Goal: Book appointment/travel/reservation

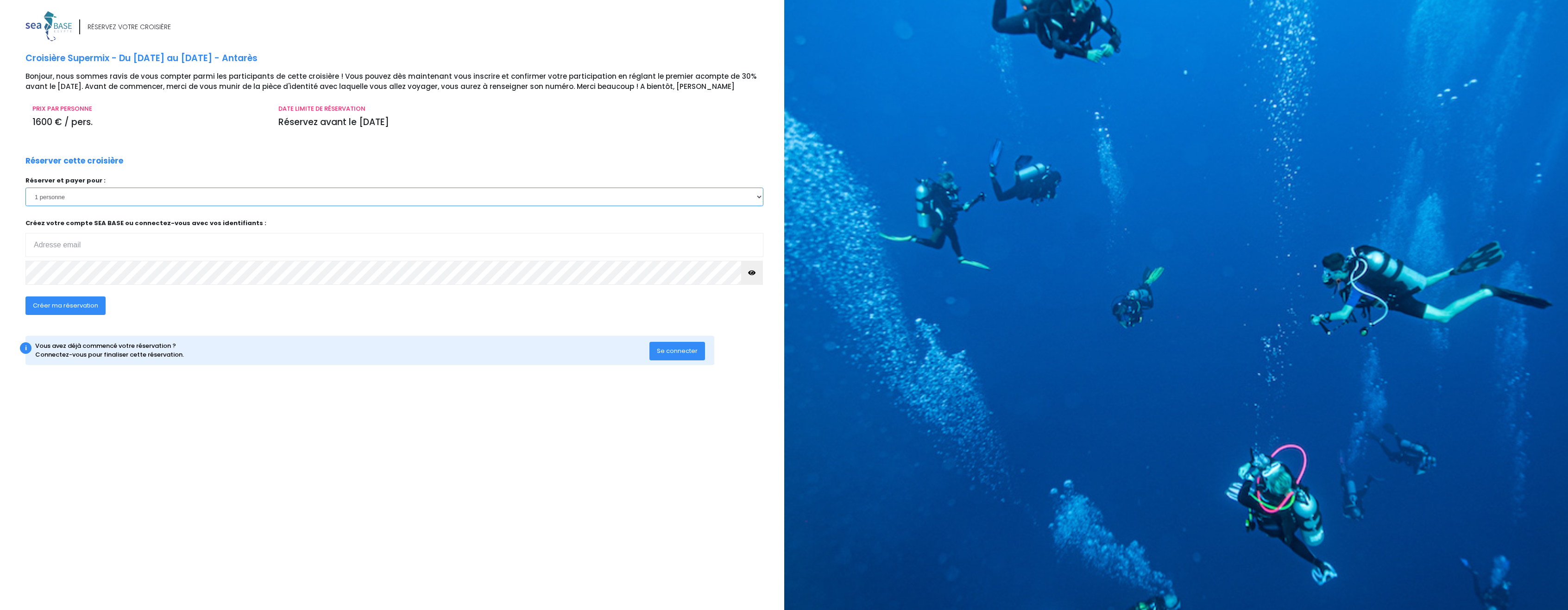
click at [69, 195] on select "1 personne 2 personnes 3 personnes 4 personnes 5 personnes 6 personnes" at bounding box center [394, 197] width 738 height 18
click at [49, 246] on input "email" at bounding box center [394, 245] width 738 height 24
type input "f"
type input "bluebyte171@msn.com"
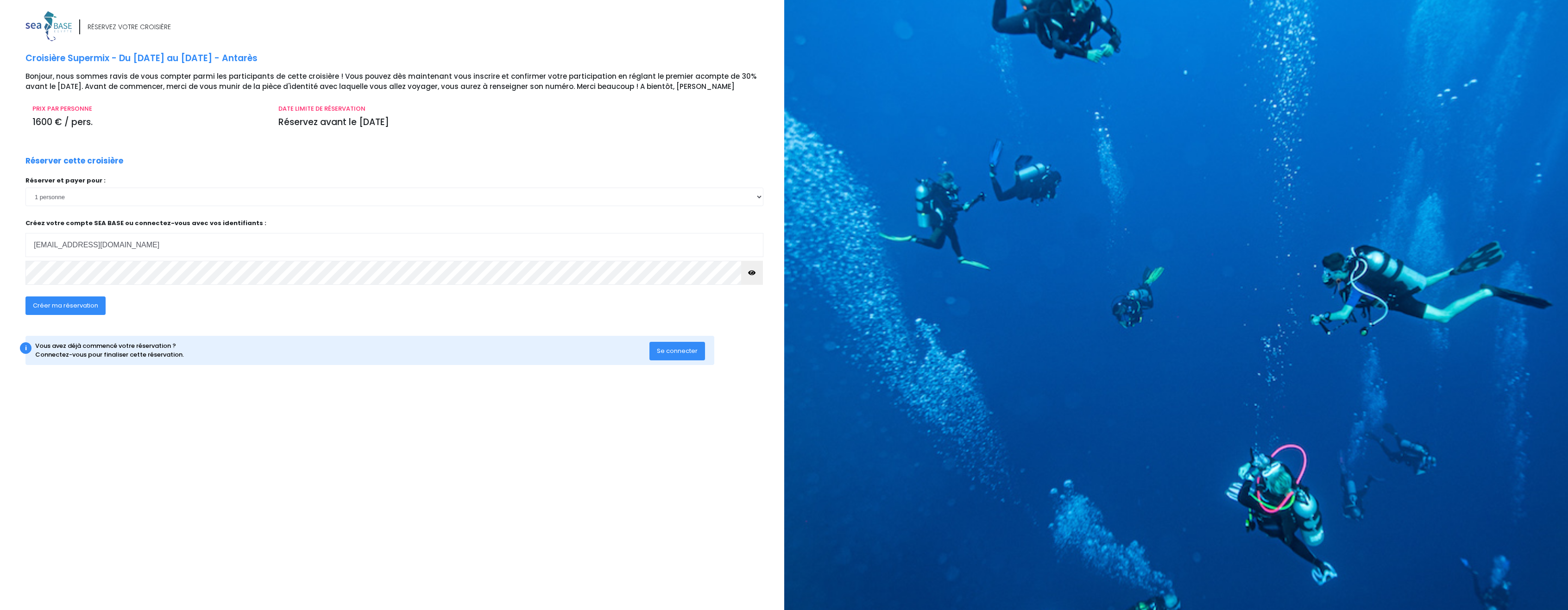
click at [77, 309] on span "Créer ma réservation" at bounding box center [65, 306] width 65 height 9
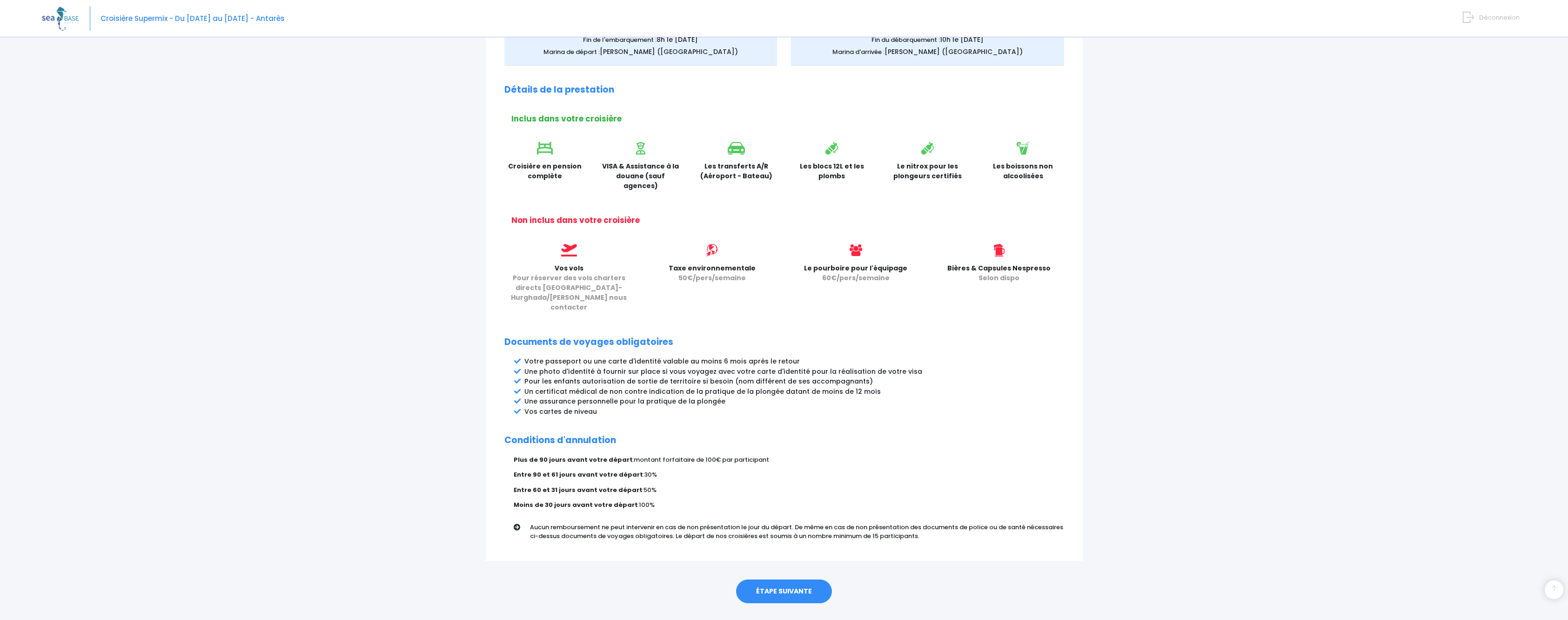
scroll to position [221, 0]
click at [772, 578] on link "ÉTAPE SUIVANTE" at bounding box center [784, 591] width 96 height 24
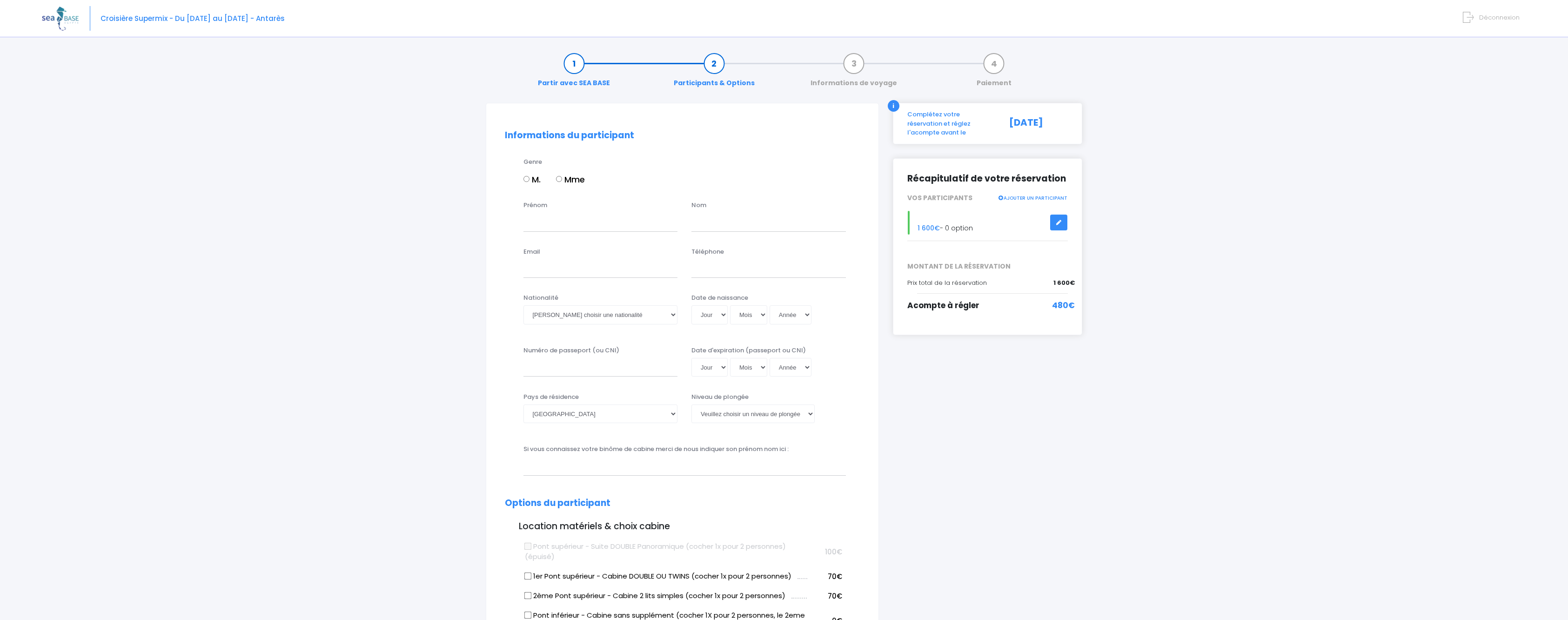
click at [528, 175] on label "M." at bounding box center [532, 179] width 17 height 13
click at [528, 176] on input "M." at bounding box center [526, 179] width 6 height 6
radio input "true"
click at [540, 223] on input "Prénom" at bounding box center [600, 222] width 155 height 18
type input "Frédéric"
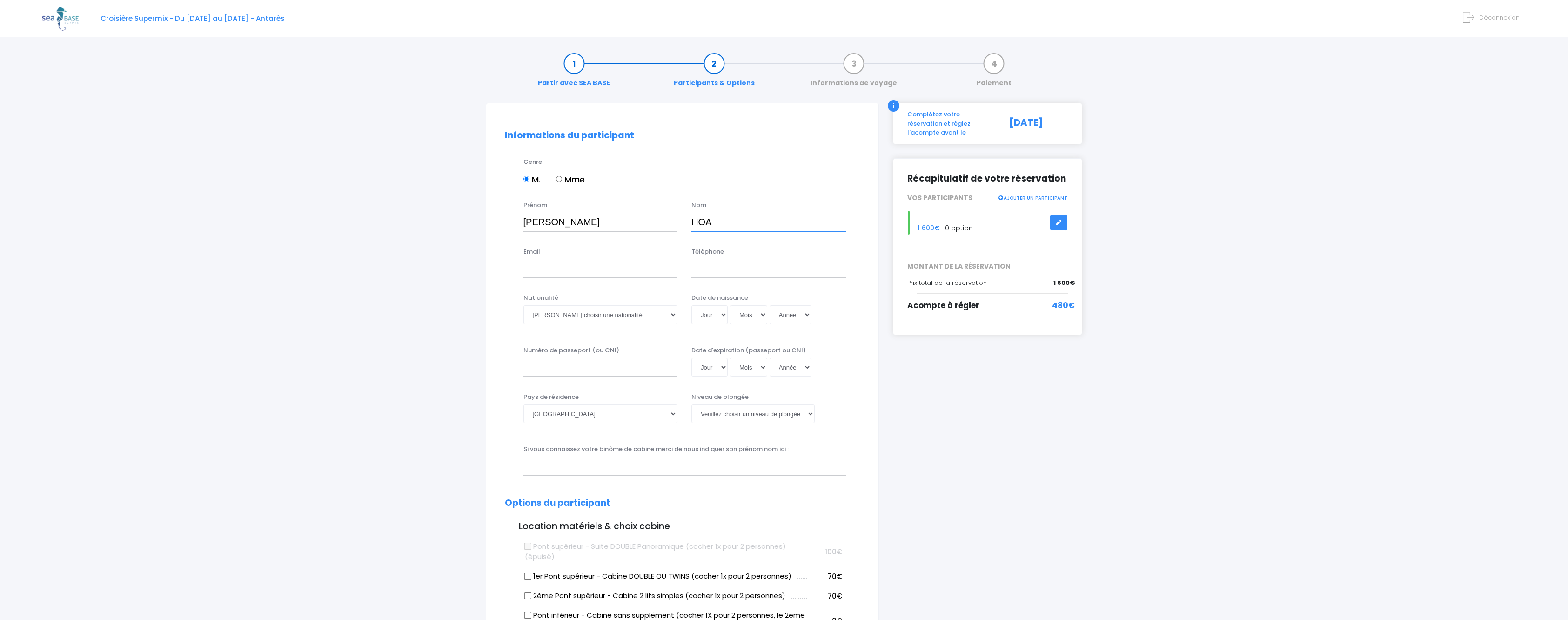
type input "HOA"
type input "RA"
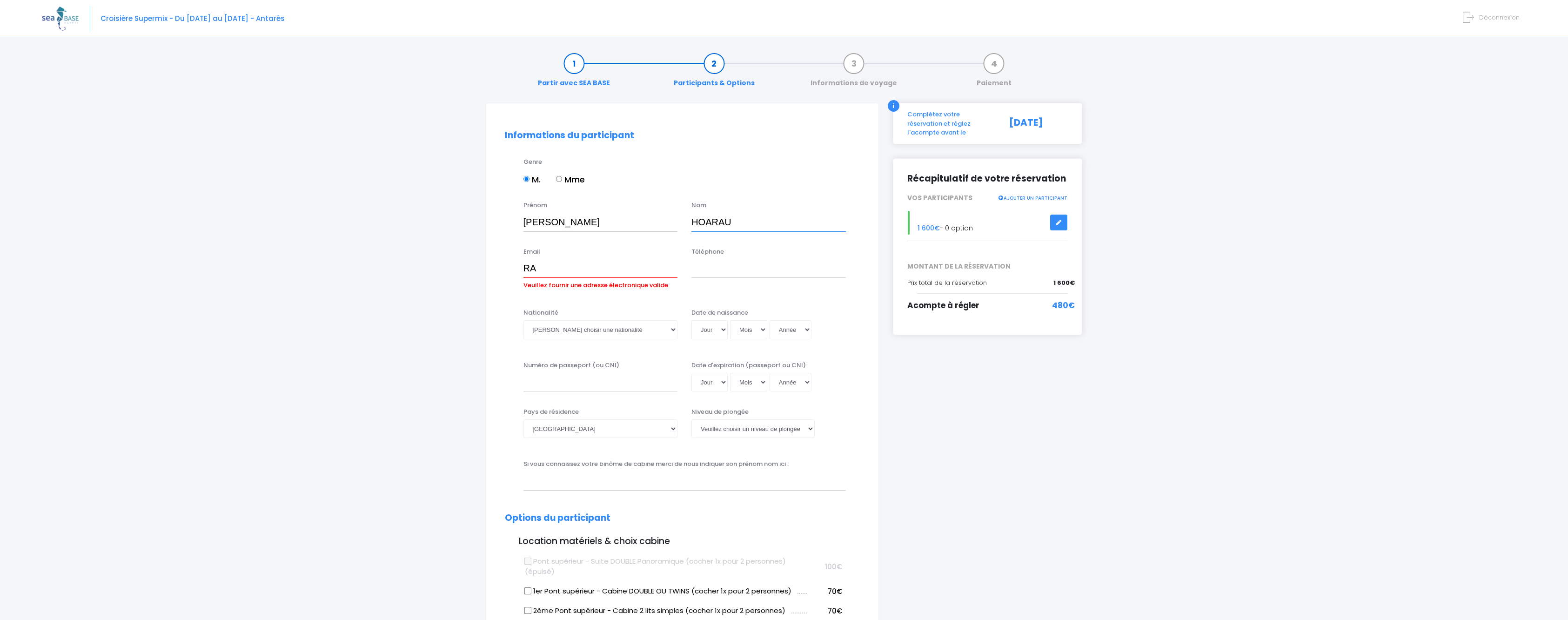
type input "HOARAU"
click at [542, 264] on input "RA" at bounding box center [600, 268] width 155 height 18
type input "bluebyte171@msn.com"
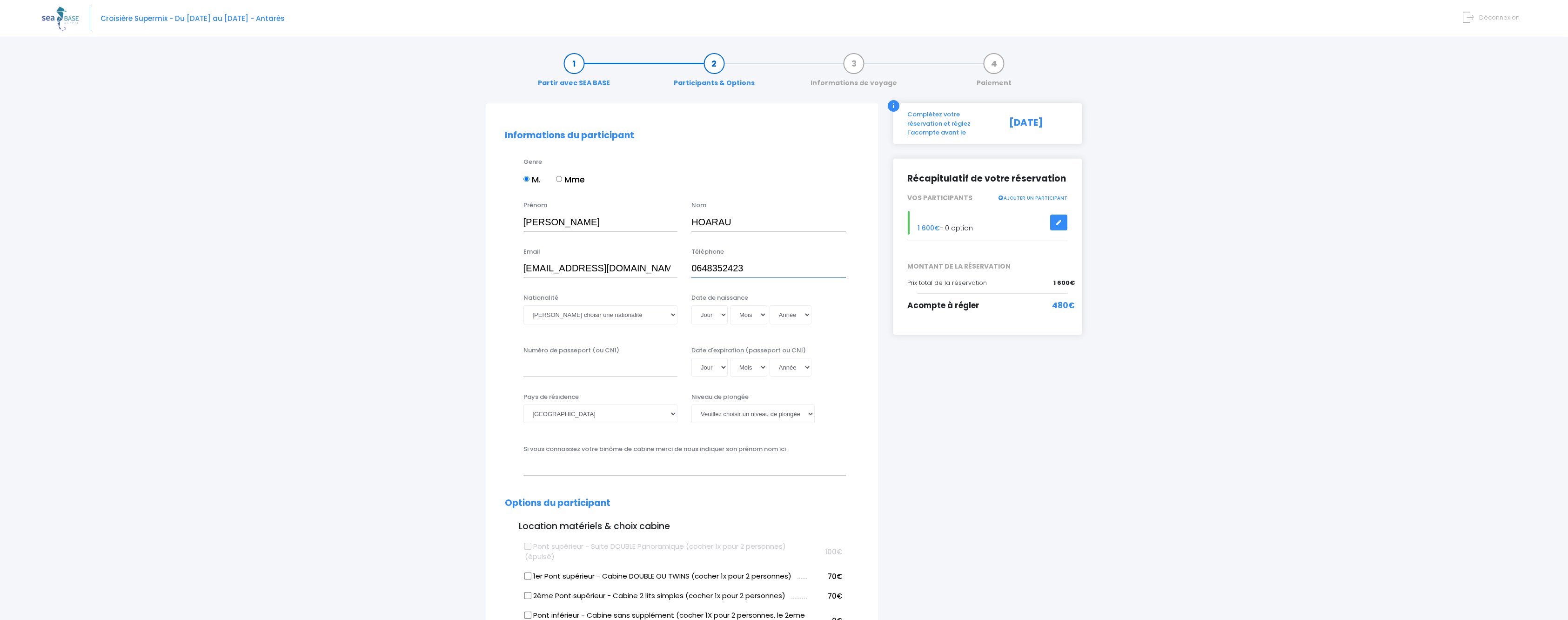
type input "0648352423"
click at [595, 316] on select "Veuillez choisir une nationalité Afghane Albanaise Algerienne Allemande America…" at bounding box center [600, 314] width 155 height 18
click at [586, 314] on select "Veuillez choisir une nationalité Afghane Albanaise Algerienne Allemande America…" at bounding box center [600, 314] width 155 height 18
select select "Française"
click at [523, 305] on select "Veuillez choisir une nationalité Afghane Albanaise Algerienne Allemande America…" at bounding box center [600, 314] width 155 height 18
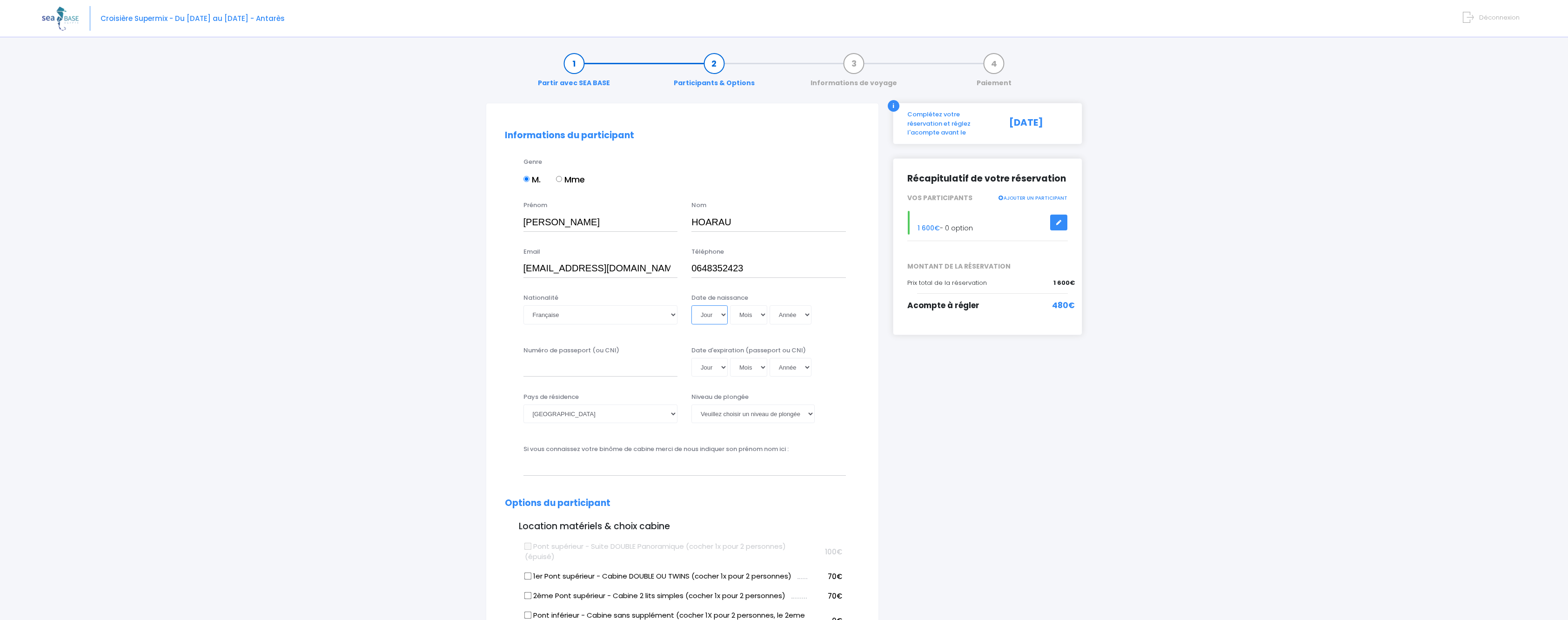
click at [712, 318] on select "Jour 01 02 03 04 05 06 07 08 09 10 11 12 13 14 15 16 17 18 19 20 21 22 23 24 25…" at bounding box center [709, 314] width 36 height 18
select select "13"
click at [691, 305] on select "Jour 01 02 03 04 05 06 07 08 09 10 11 12 13 14 15 16 17 18 19 20 21 22 23 24 25…" at bounding box center [709, 314] width 36 height 18
click at [753, 319] on select "Mois 01 02 03 04 05 06 07 08 09 10 11 12" at bounding box center [748, 314] width 37 height 18
select select "12"
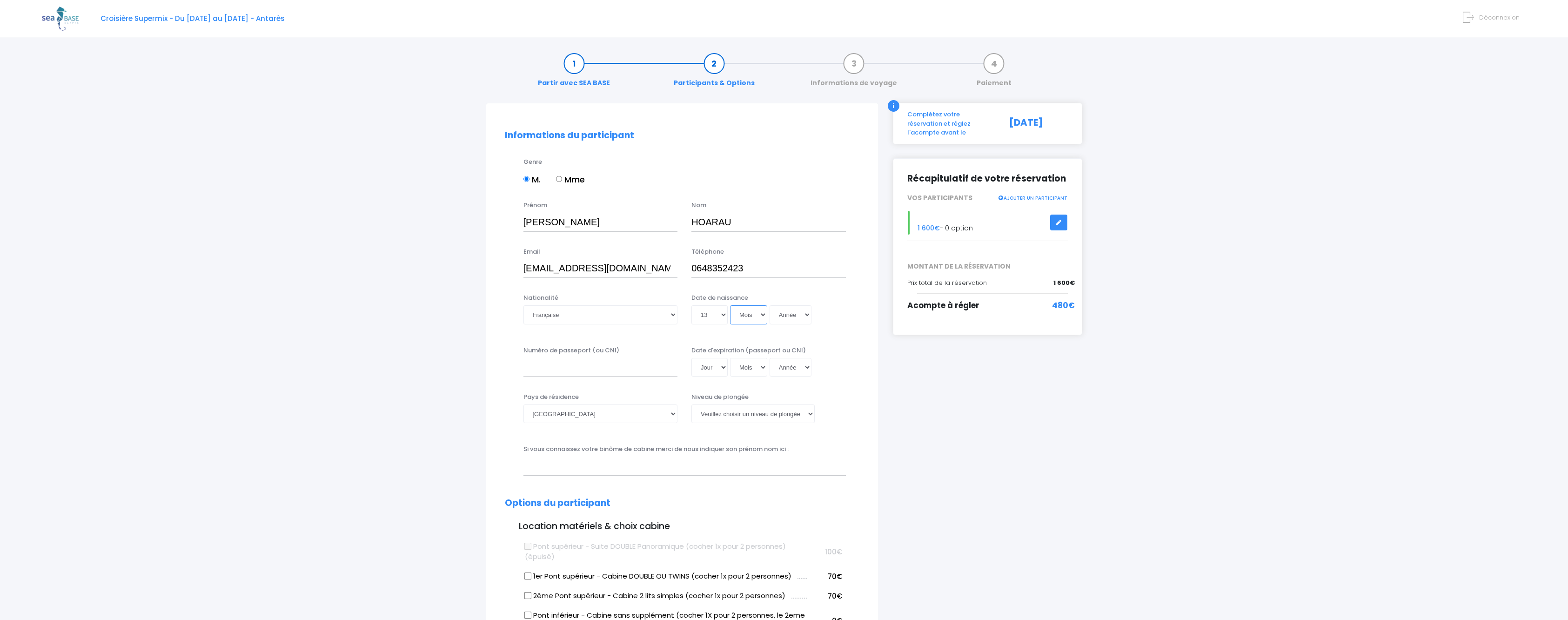
click at [730, 305] on select "Mois 01 02 03 04 05 06 07 08 09 10 11 12" at bounding box center [748, 314] width 37 height 18
drag, startPoint x: 793, startPoint y: 317, endPoint x: 791, endPoint y: 326, distance: 9.2
click at [793, 317] on select "Année 2045 2044 2043 2042 2041 2040 2039 2038 2037 2036 2035 2034 2033 2032 203…" at bounding box center [790, 314] width 42 height 18
select select "1969"
click at [770, 305] on select "Année 2045 2044 2043 2042 2041 2040 2039 2038 2037 2036 2035 2034 2033 2032 203…" at bounding box center [790, 314] width 42 height 18
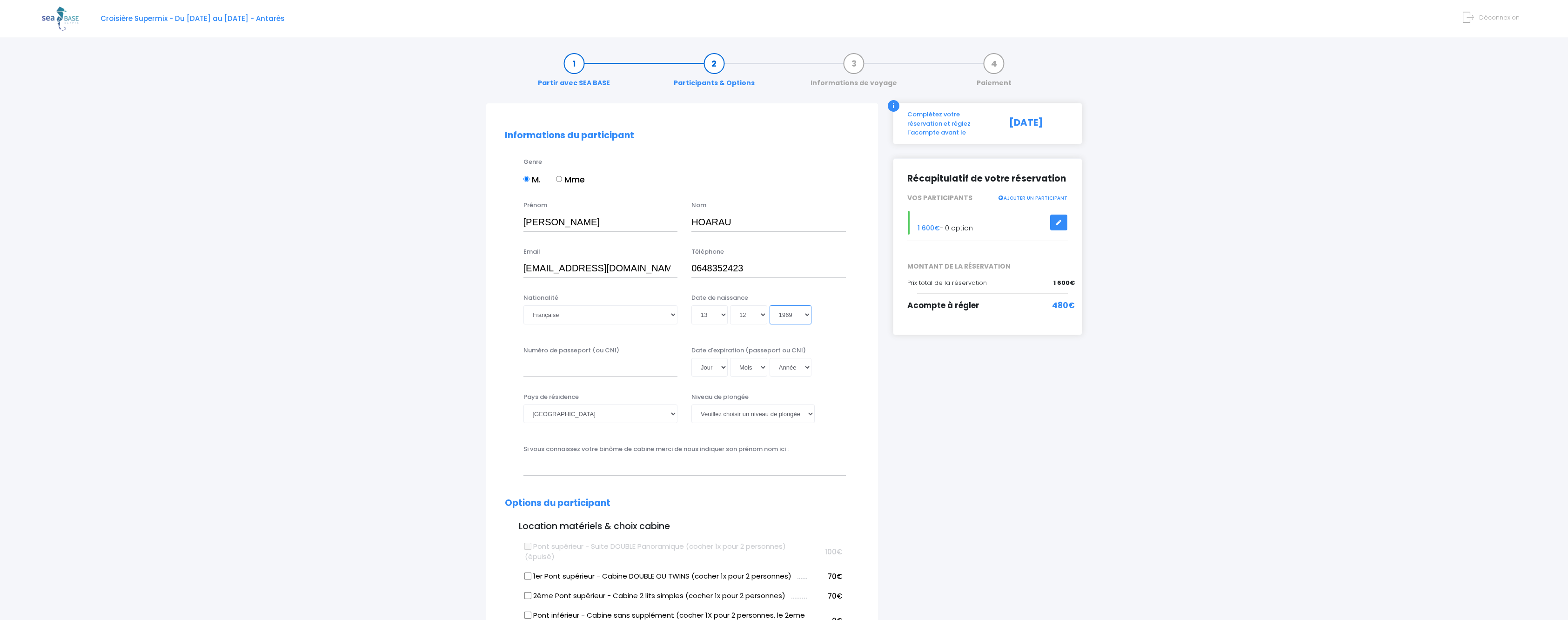
type input "1969-12-13"
click at [538, 371] on input "Numéro de passeport (ou CNI)" at bounding box center [600, 367] width 155 height 18
type input "18HE47633"
click at [715, 365] on select "Jour 01 02 03 04 05 06 07 08 09 10 11 12 13 14 15 16 17 18 19 20 21 22 23 24 25…" at bounding box center [709, 367] width 36 height 18
select select "01"
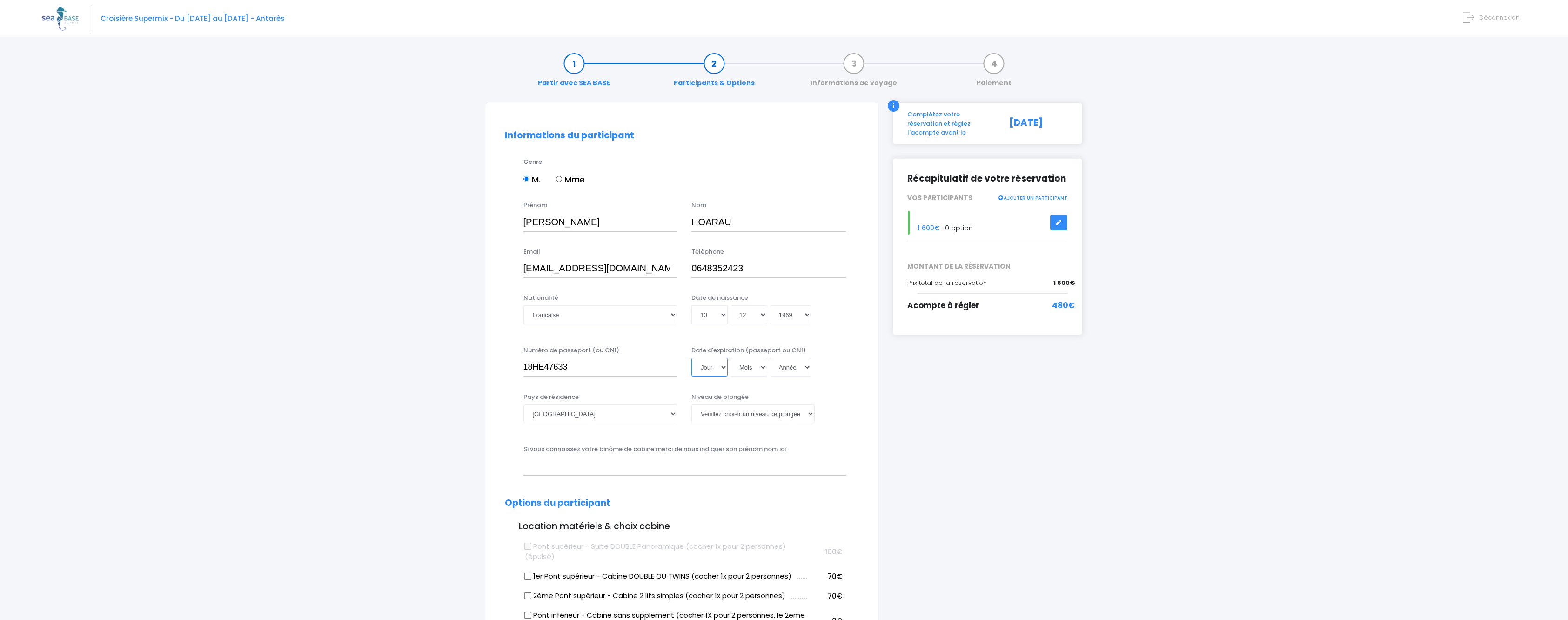
click at [691, 358] on select "Jour 01 02 03 04 05 06 07 08 09 10 11 12 13 14 15 16 17 18 19 20 21 22 23 24 25…" at bounding box center [709, 367] width 36 height 18
click at [760, 363] on select "Mois 01 02 03 04 05 06 07 08 09 10 11 12" at bounding box center [748, 367] width 37 height 18
select select "01"
click at [730, 358] on select "Mois 01 02 03 04 05 06 07 08 09 10 11 12" at bounding box center [748, 367] width 37 height 18
click at [791, 362] on select "Année 2045 2044 2043 2042 2041 2040 2039 2038 2037 2036 2035 2034 2033 2032 203…" at bounding box center [790, 367] width 42 height 18
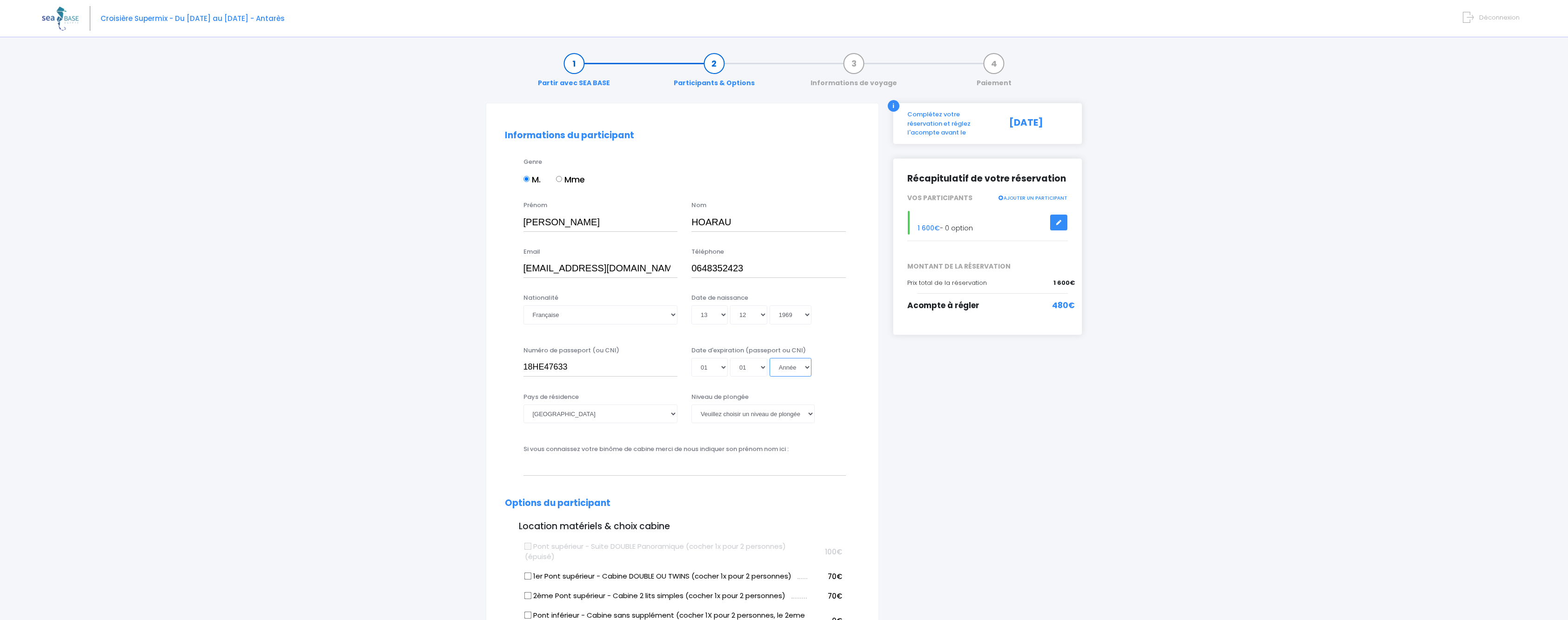
select select "2029"
click at [770, 358] on select "Année 2045 2044 2043 2042 2041 2040 2039 2038 2037 2036 2035 2034 2033 2032 203…" at bounding box center [790, 367] width 42 height 18
type input "2029-01-01"
click at [597, 416] on select "Afghanistan Afrique du Sud Albanie Algérie Allemagne Andorre Angola Anguilla An…" at bounding box center [600, 413] width 155 height 18
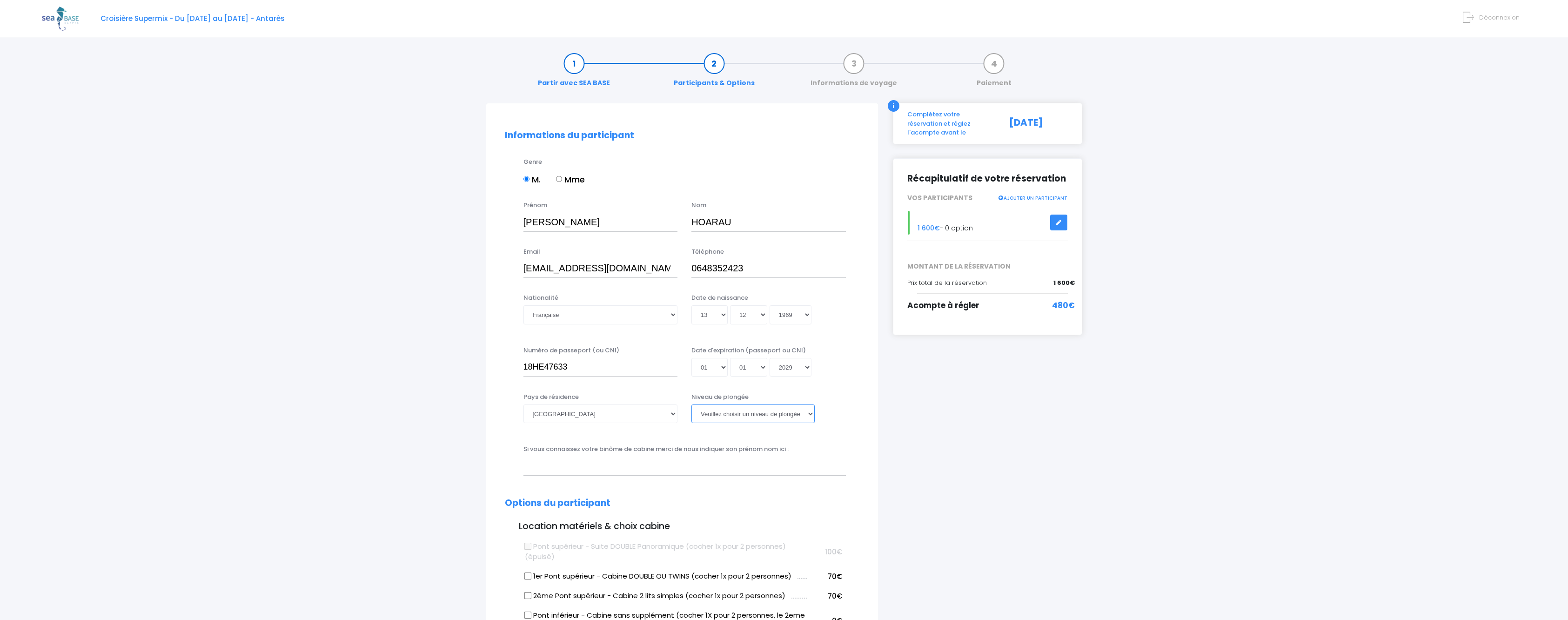
click at [728, 415] on select "Veuillez choisir un niveau de plongée Non plongeur Junior OW diver Adventure OW…" at bounding box center [753, 413] width 123 height 18
select select "N2"
click at [691, 404] on select "Veuillez choisir un niveau de plongée Non plongeur Junior OW diver Adventure OW…" at bounding box center [753, 413] width 123 height 18
click at [742, 410] on select "Veuillez choisir un niveau de plongée Non plongeur Junior OW diver Adventure OW…" at bounding box center [753, 413] width 123 height 18
click at [691, 404] on select "Veuillez choisir un niveau de plongée Non plongeur Junior OW diver Adventure OW…" at bounding box center [753, 413] width 123 height 18
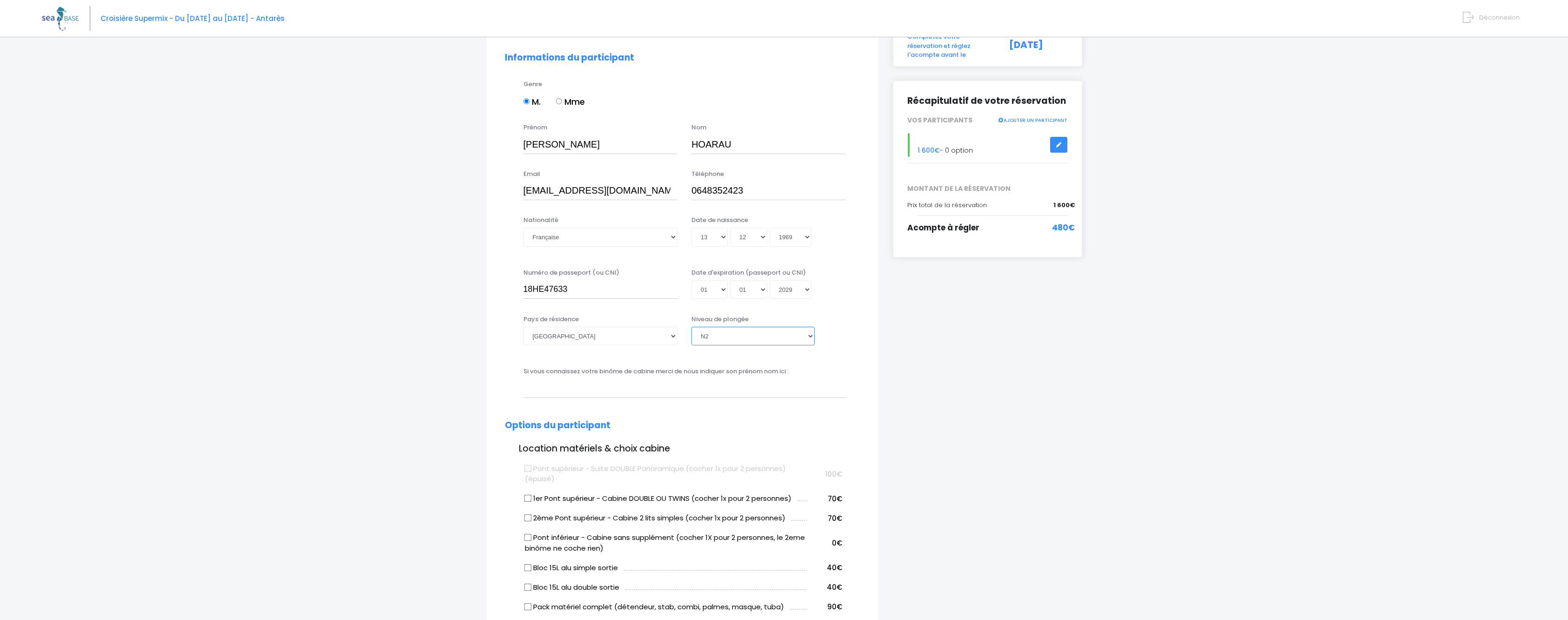
scroll to position [139, 0]
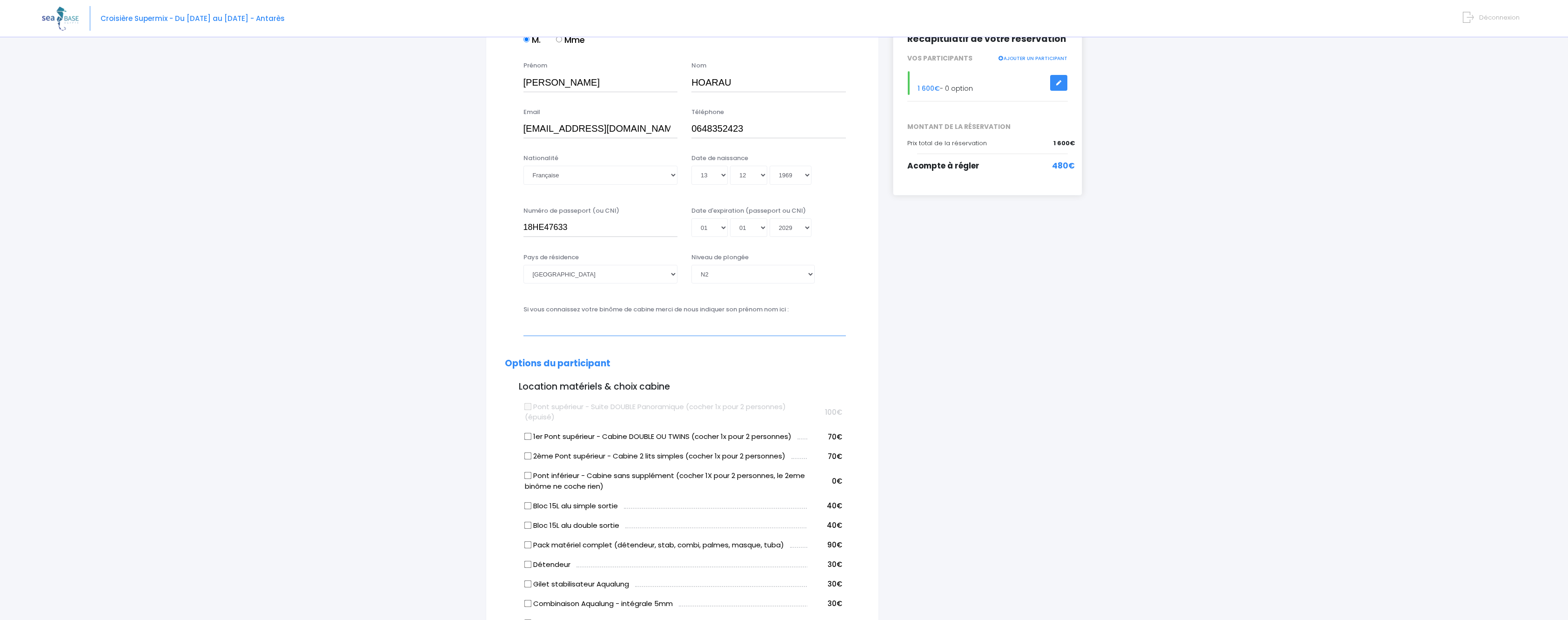
click at [626, 326] on input "text" at bounding box center [684, 326] width 322 height 18
type input "f"
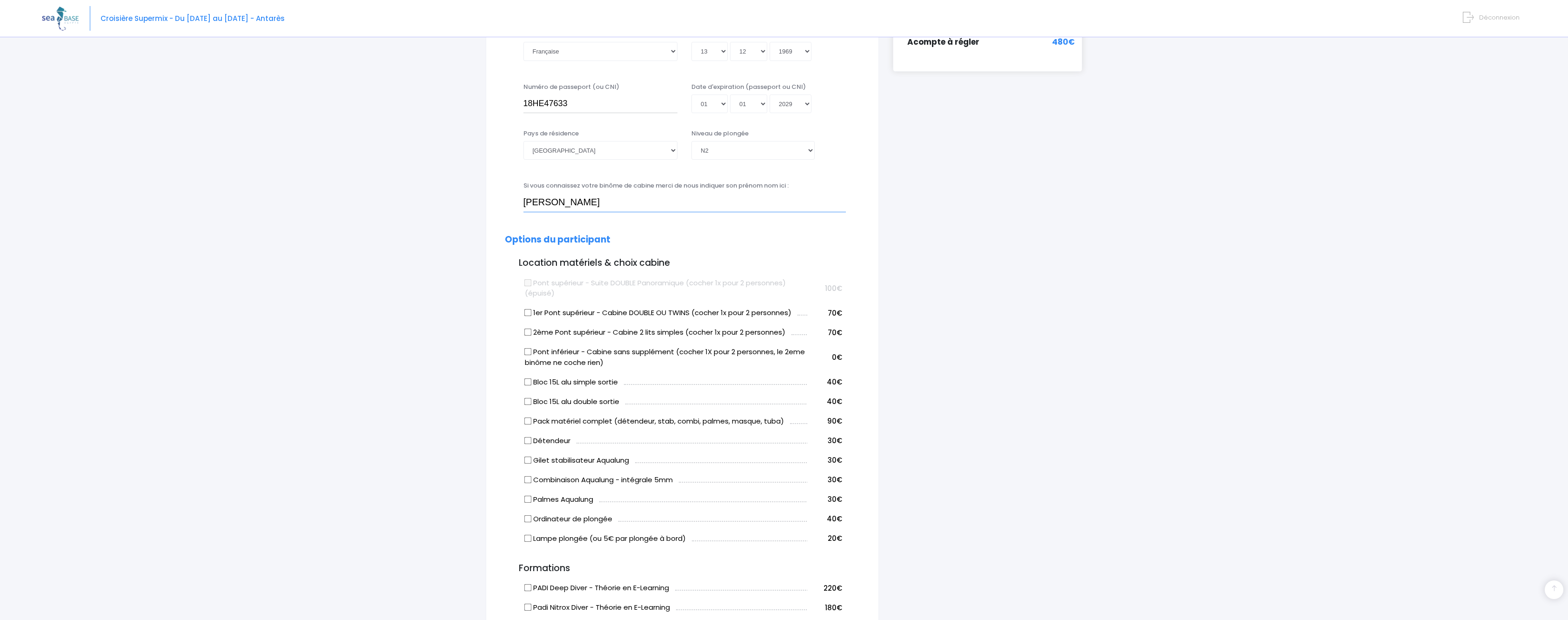
scroll to position [326, 0]
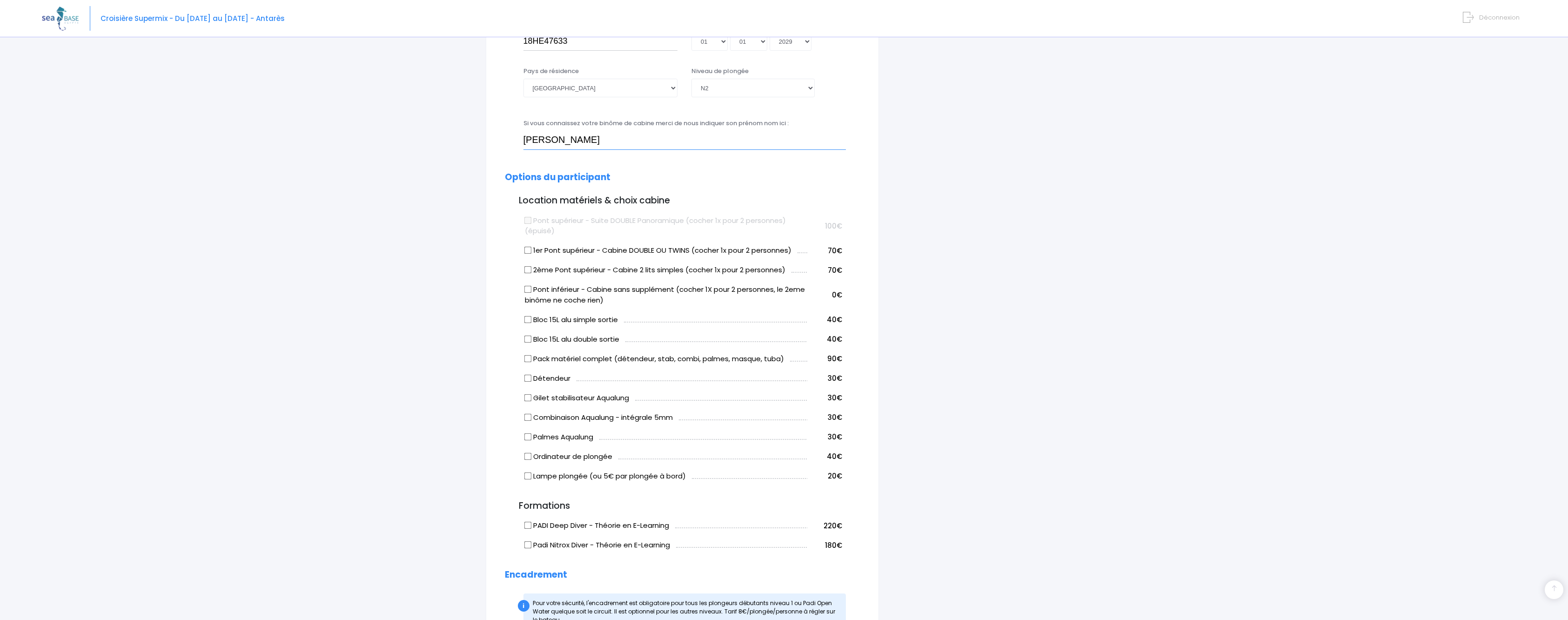
type input "Florence GEANDROT"
click at [525, 378] on input "Détendeur" at bounding box center [528, 378] width 7 height 7
checkbox input "true"
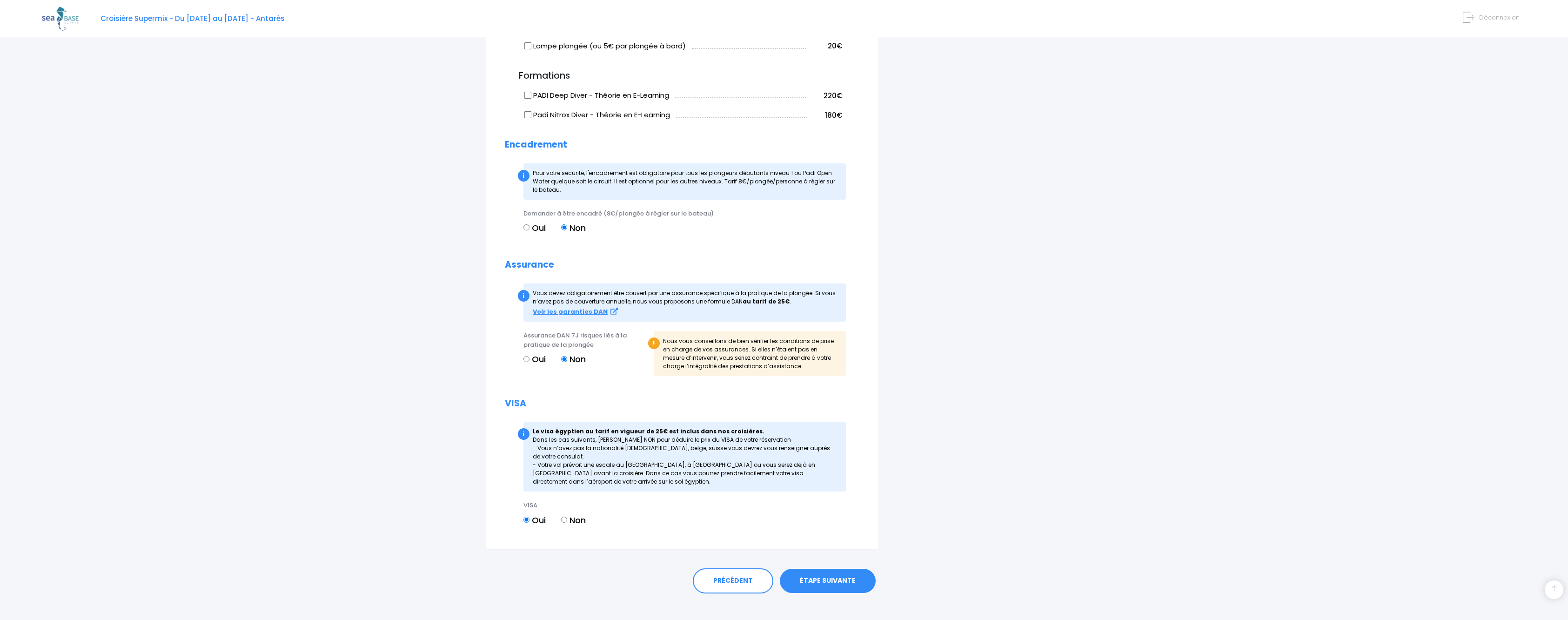
scroll to position [766, 0]
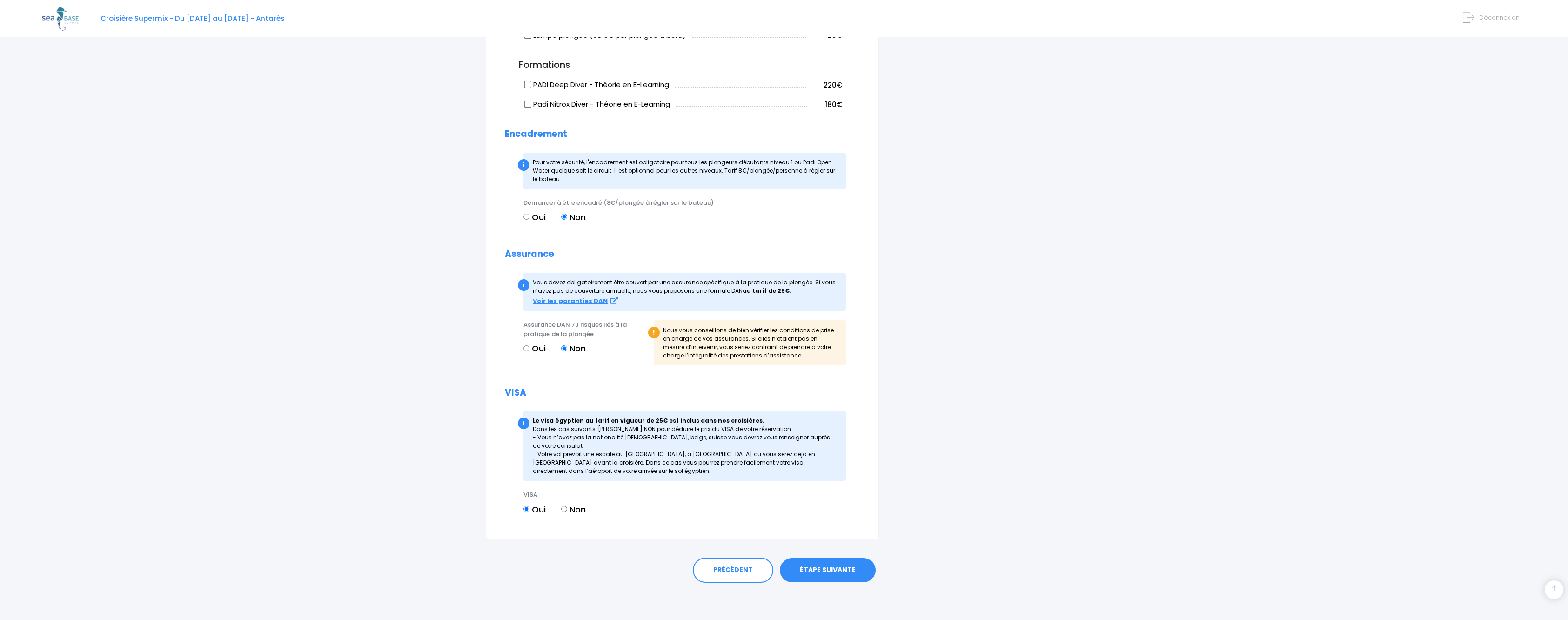
click at [834, 571] on link "ÉTAPE SUIVANTE" at bounding box center [827, 570] width 96 height 24
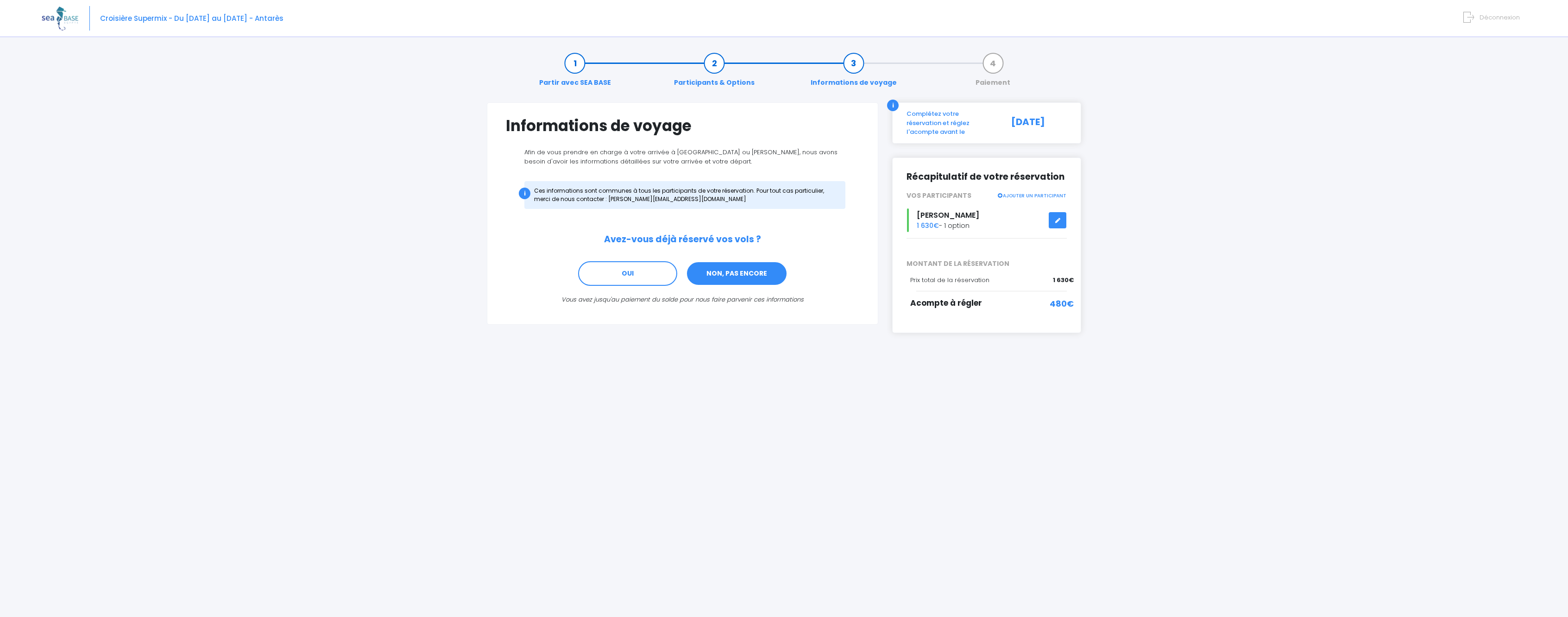
drag, startPoint x: 728, startPoint y: 271, endPoint x: 718, endPoint y: 280, distance: 13.5
click at [728, 271] on link "NON, PAS ENCORE" at bounding box center [737, 273] width 102 height 25
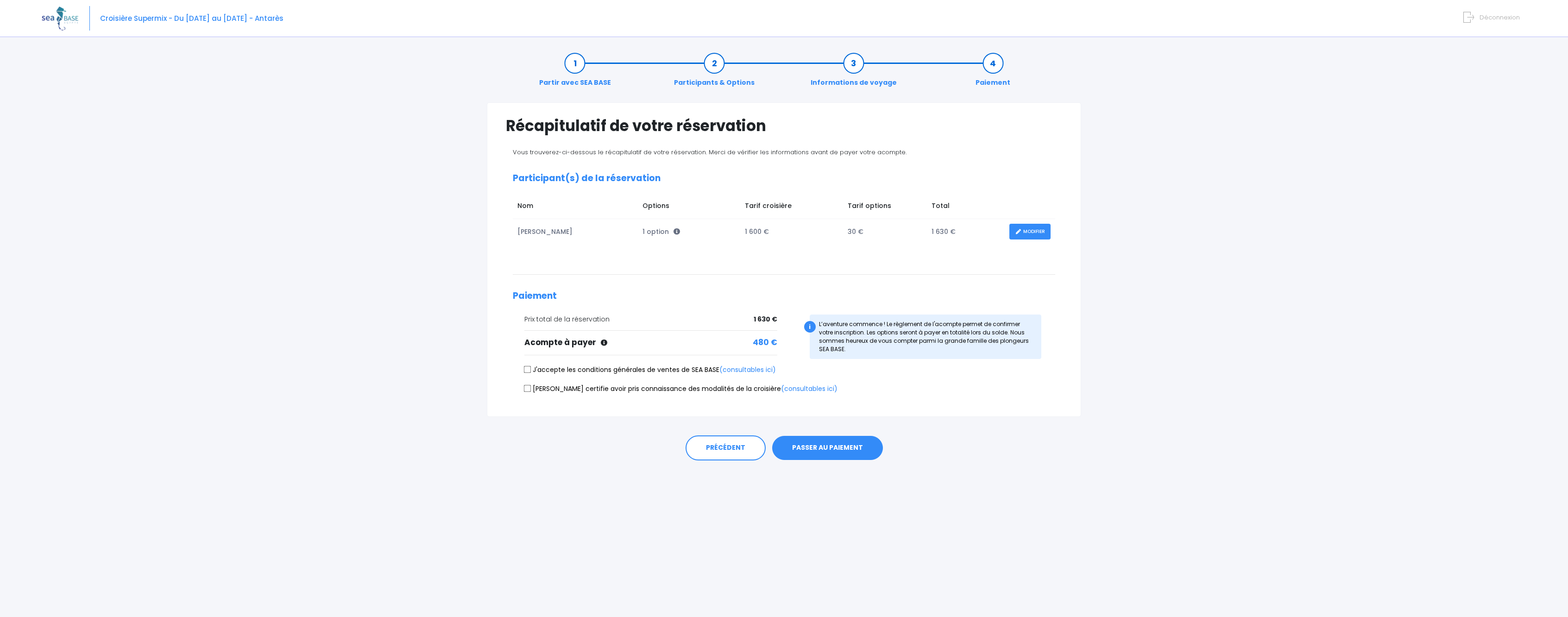
click at [529, 370] on input "J'accepte les conditions générales de ventes de SEA BASE (consultables ici)" at bounding box center [528, 369] width 7 height 7
checkbox input "true"
click at [527, 390] on input "Je certifie avoir pris connaissance des modalités de la croisière (consultables…" at bounding box center [528, 388] width 7 height 7
checkbox input "true"
click at [850, 447] on button "PASSER AU PAIEMENT" at bounding box center [828, 448] width 111 height 24
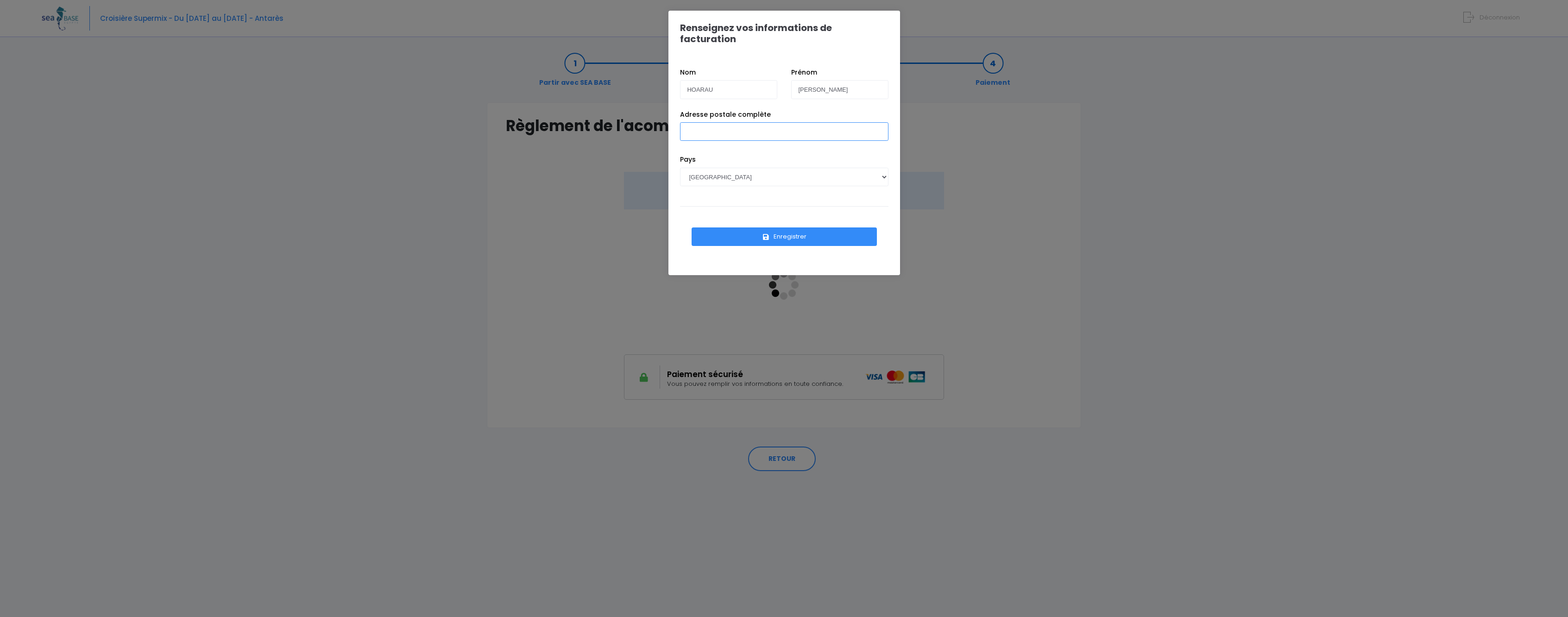
click at [749, 128] on input "Adresse postale complète" at bounding box center [784, 131] width 208 height 18
type input "[STREET_ADDRESS]"
click at [797, 171] on select "[GEOGRAPHIC_DATA] [GEOGRAPHIC_DATA], [GEOGRAPHIC_DATA] [GEOGRAPHIC_DATA] [GEOGR…" at bounding box center [784, 176] width 208 height 18
click at [773, 228] on button "Enregistrer" at bounding box center [784, 237] width 185 height 18
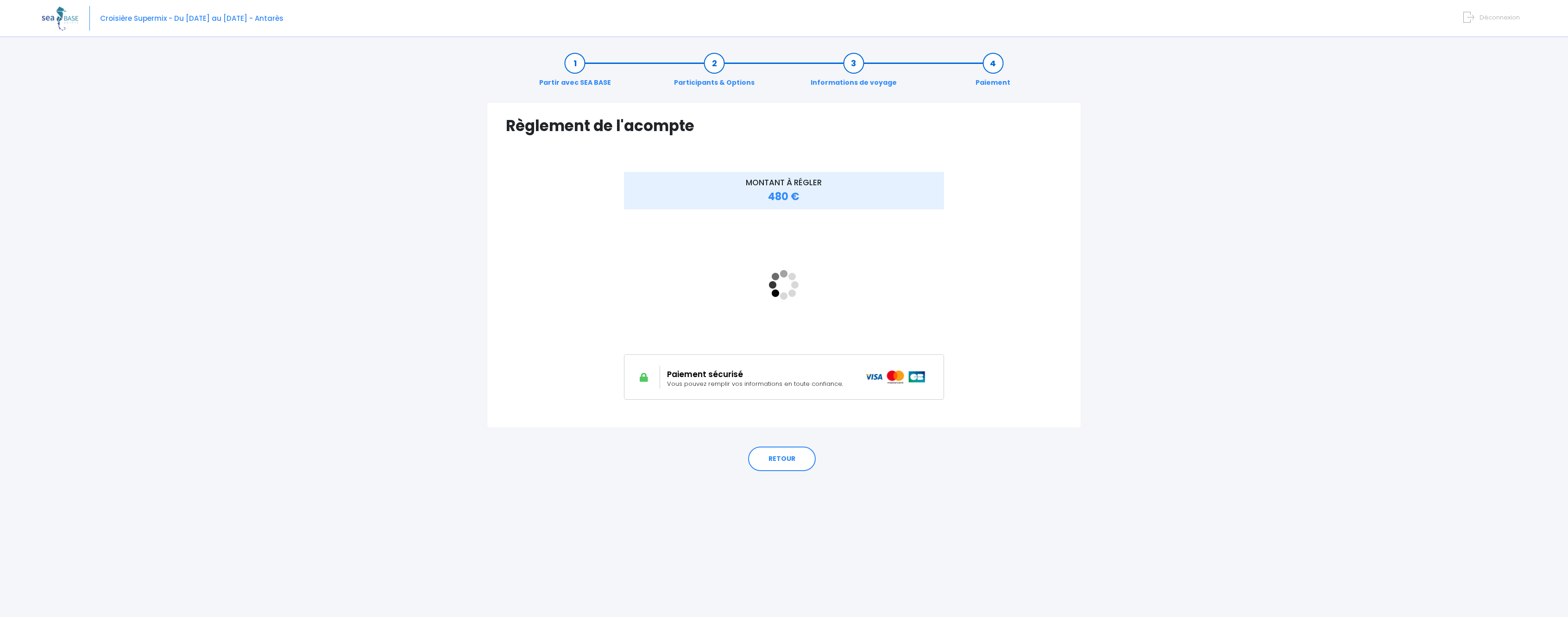
click at [996, 300] on div "MONTANT À RÉGLER 480 €" at bounding box center [784, 292] width 556 height 241
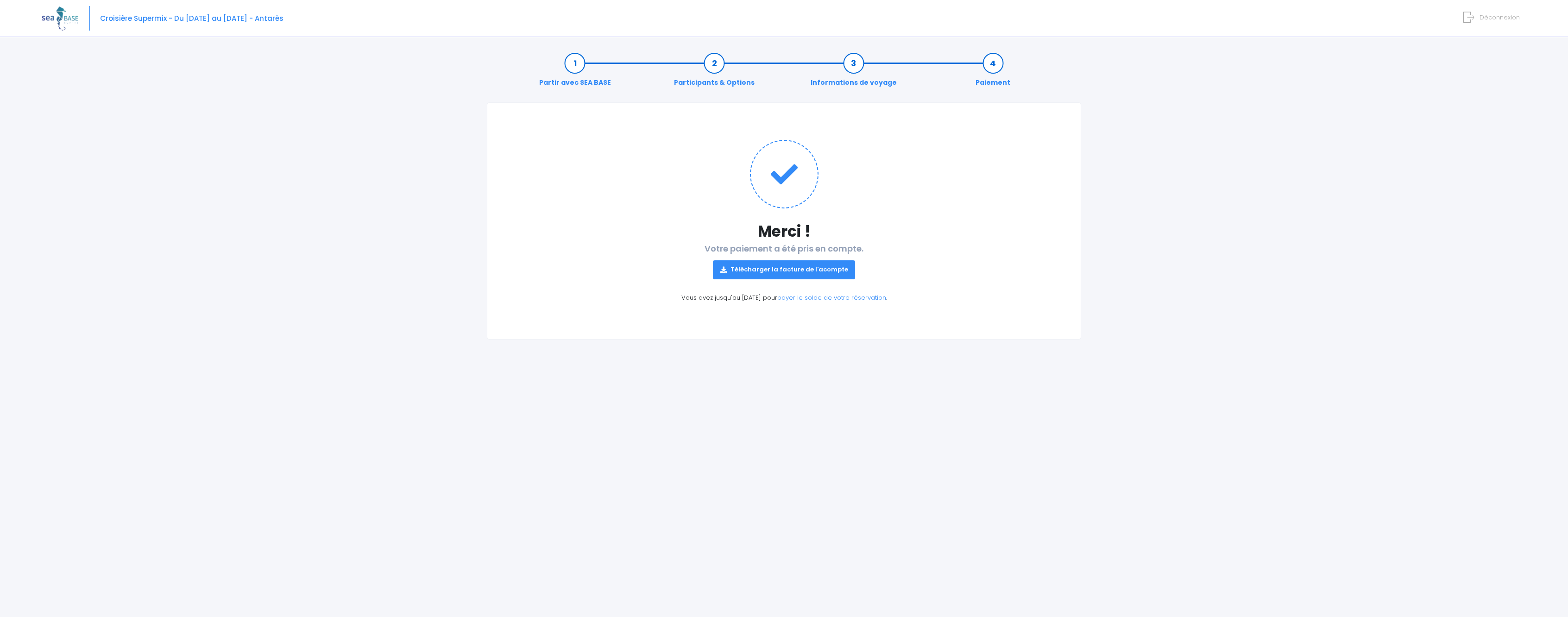
click at [794, 271] on link "Télécharger la facture de l'acompte" at bounding box center [784, 270] width 142 height 18
